Goal: Information Seeking & Learning: Learn about a topic

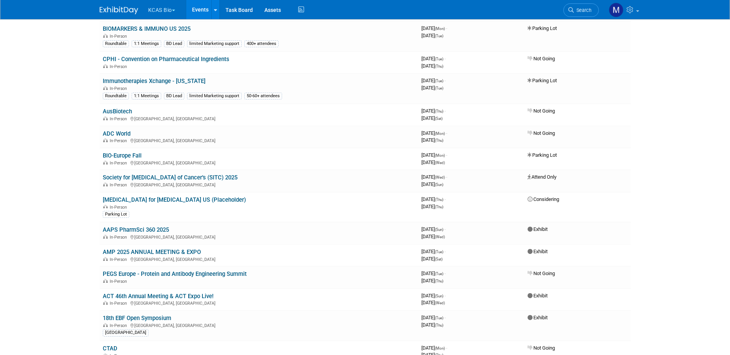
scroll to position [500, 0]
click at [139, 231] on link "AAPS PharmSci 360 2025" at bounding box center [136, 230] width 66 height 7
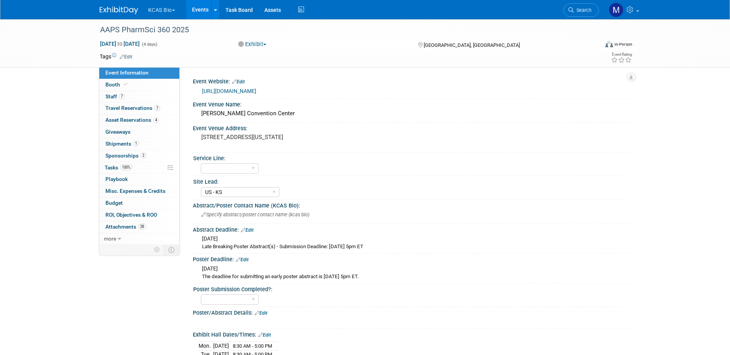
select select "US - KS"
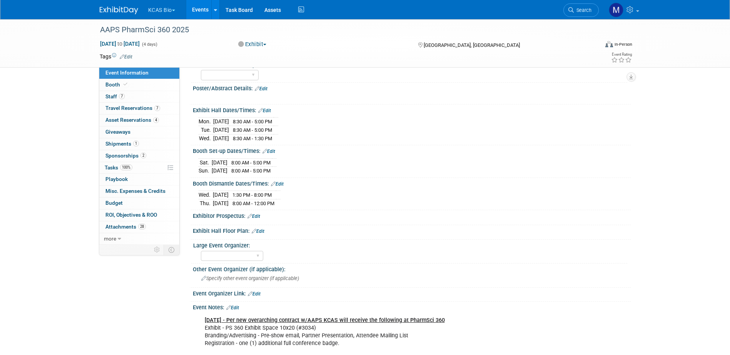
scroll to position [157, 0]
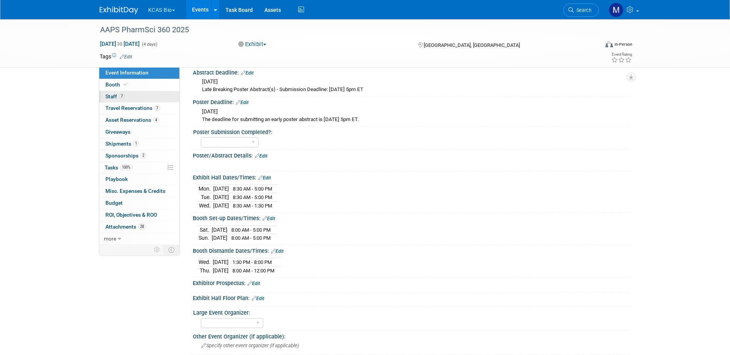
click at [118, 97] on span "Staff 7" at bounding box center [114, 96] width 19 height 6
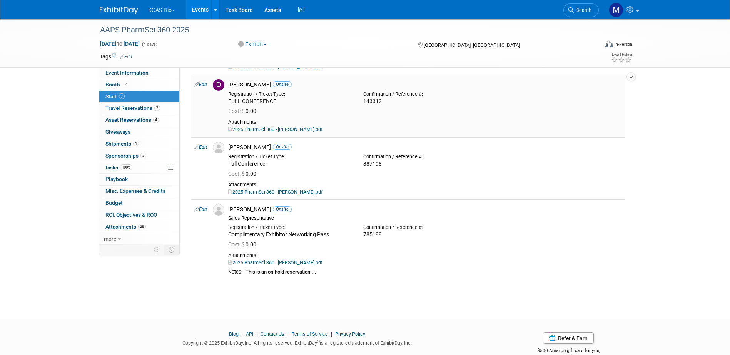
scroll to position [0, 0]
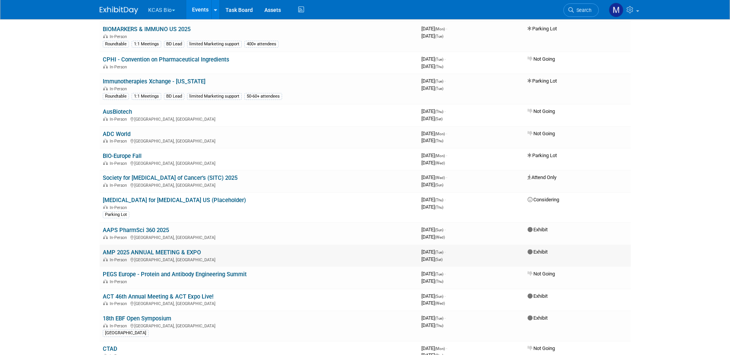
click at [162, 252] on link "AMP 2025 ANNUAL MEETING & EXPO" at bounding box center [152, 252] width 98 height 7
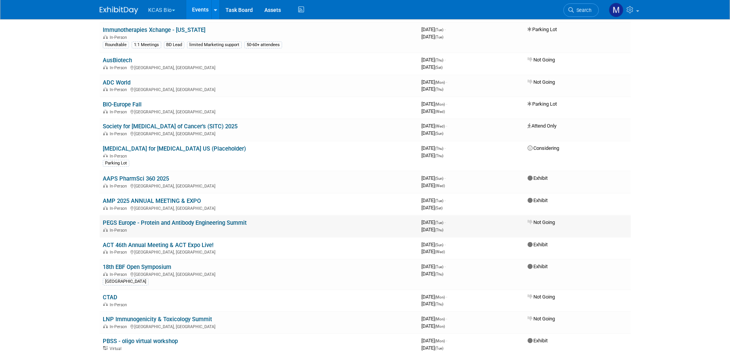
scroll to position [539, 0]
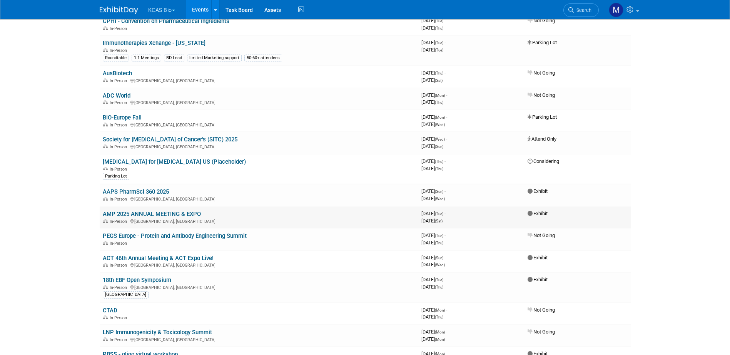
click at [128, 216] on link "AMP 2025 ANNUAL MEETING & EXPO" at bounding box center [152, 214] width 98 height 7
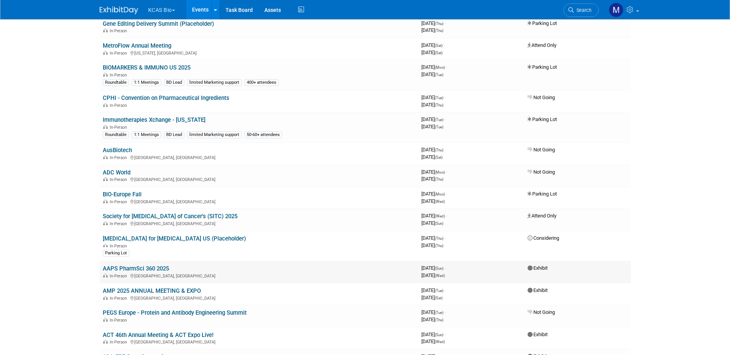
scroll to position [500, 0]
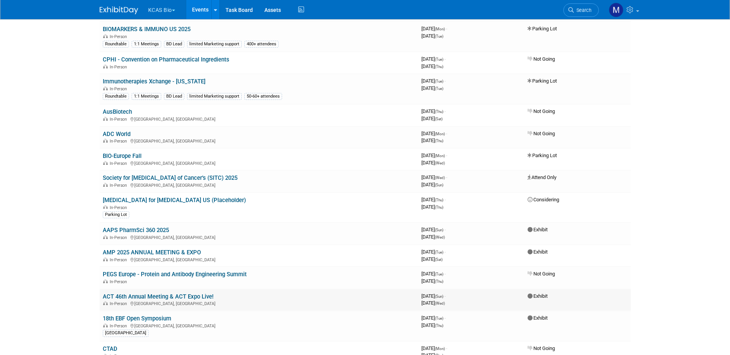
click at [181, 294] on link "ACT 46th Annual Meeting & ACT Expo Live!" at bounding box center [158, 297] width 111 height 7
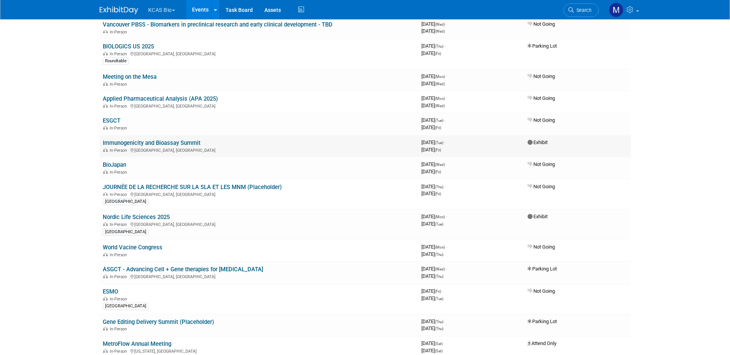
scroll to position [154, 0]
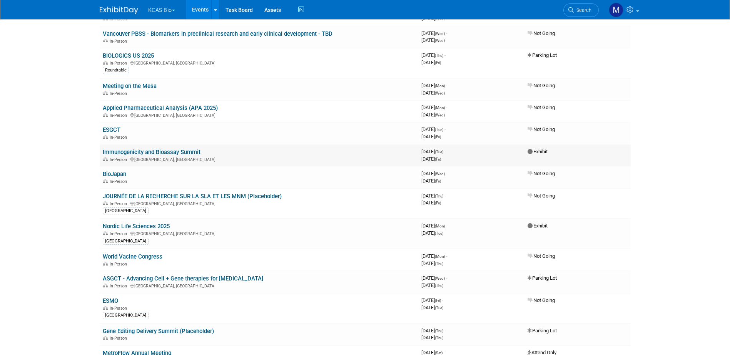
click at [174, 154] on link "Immunogenicity and Bioassay Summit" at bounding box center [152, 152] width 98 height 7
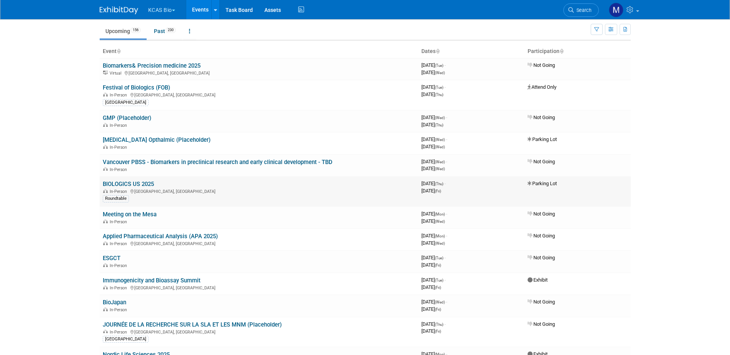
scroll to position [38, 0]
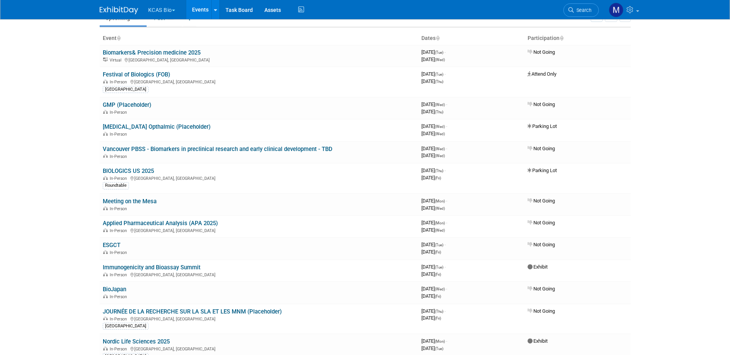
drag, startPoint x: 205, startPoint y: 268, endPoint x: 95, endPoint y: 268, distance: 109.6
click at [215, 289] on td "BioJapan In-Person" at bounding box center [259, 293] width 319 height 22
drag, startPoint x: 208, startPoint y: 268, endPoint x: 102, endPoint y: 269, distance: 105.4
click at [102, 269] on td "Immunogenicity and Bioassay Summit In-Person Alexandria, VA" at bounding box center [259, 271] width 319 height 22
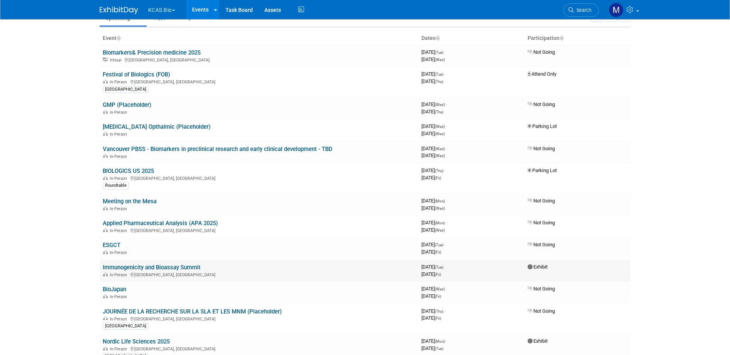
copy link "Immunogenicity and Bioassay Summit"
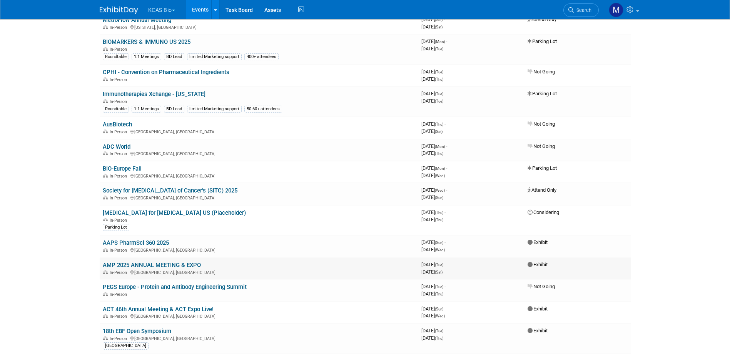
scroll to position [500, 0]
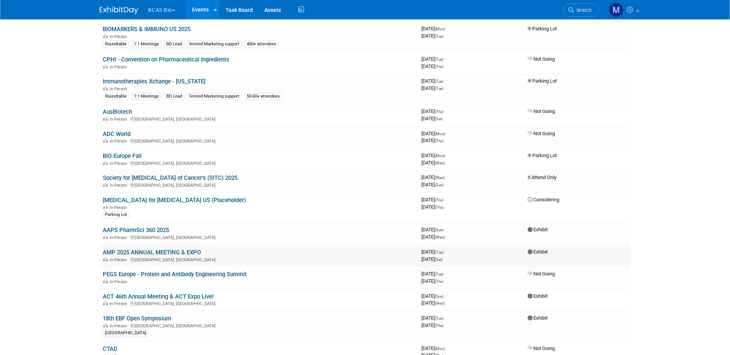
drag, startPoint x: 209, startPoint y: 252, endPoint x: 101, endPoint y: 254, distance: 107.7
click at [101, 254] on td "AMP 2025 ANNUAL MEETING & EXPO In-Person Boston, MA" at bounding box center [259, 256] width 319 height 22
copy link "AMP 2025 ANNUAL MEETING & EXPO"
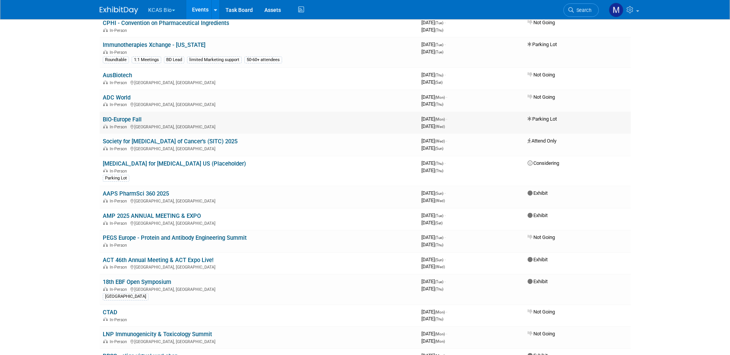
scroll to position [539, 0]
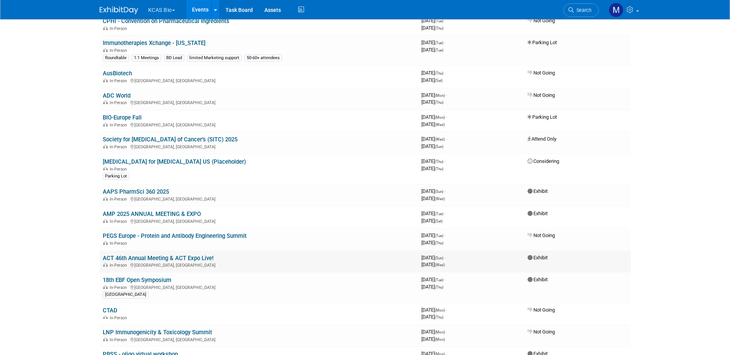
drag, startPoint x: 216, startPoint y: 256, endPoint x: 101, endPoint y: 252, distance: 114.7
click at [101, 252] on td "ACT 46th Annual Meeting & ACT Expo Live! In-Person Phoenix, AZ" at bounding box center [259, 262] width 319 height 22
copy link "ACT 46th Annual Meeting & ACT Expo Live!"
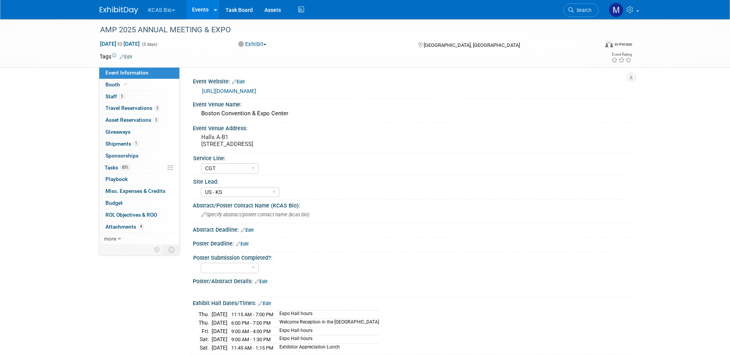
select select "CGT"
select select "US - KS"
click at [112, 97] on span "Staff 3" at bounding box center [114, 96] width 19 height 6
select select "CGT"
select select "US - KS"
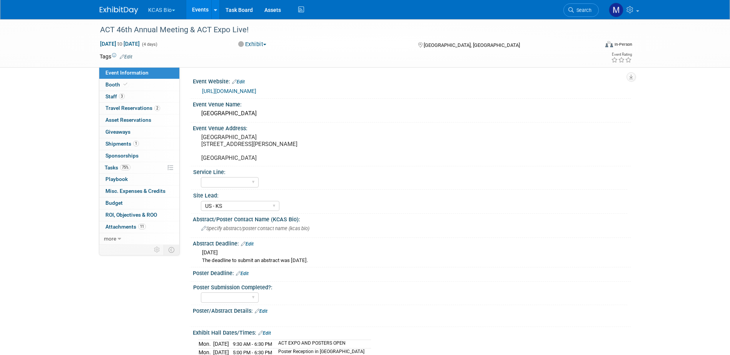
select select "US - KS"
click at [122, 94] on span "3" at bounding box center [122, 96] width 6 height 6
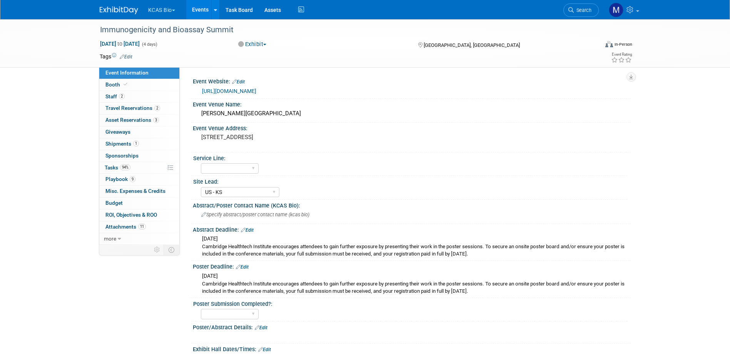
select select "US - KS"
click at [119, 96] on span "2" at bounding box center [122, 96] width 6 height 6
